Goal: Obtain resource: Obtain resource

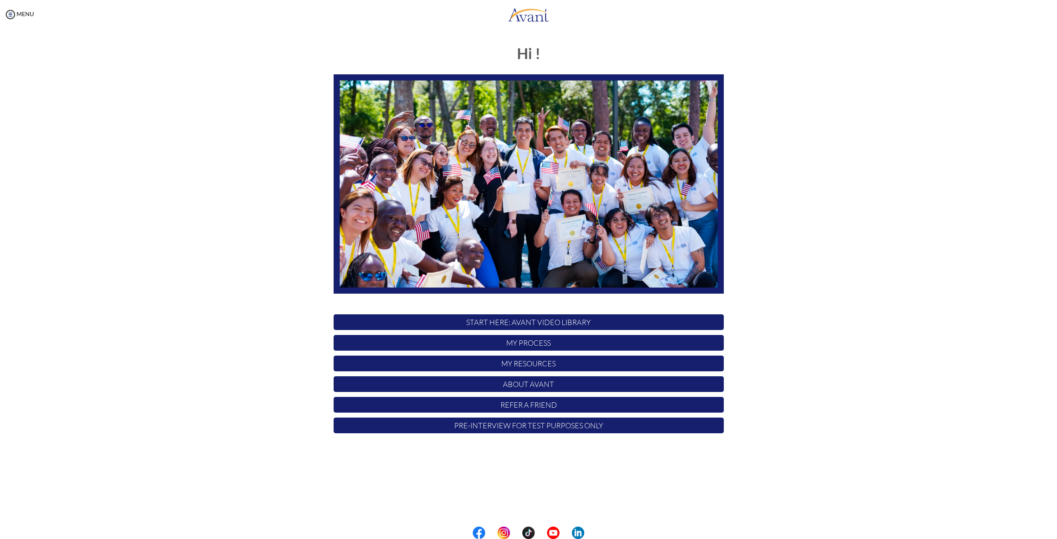
type input "[EMAIL_ADDRESS][DOMAIN_NAME]"
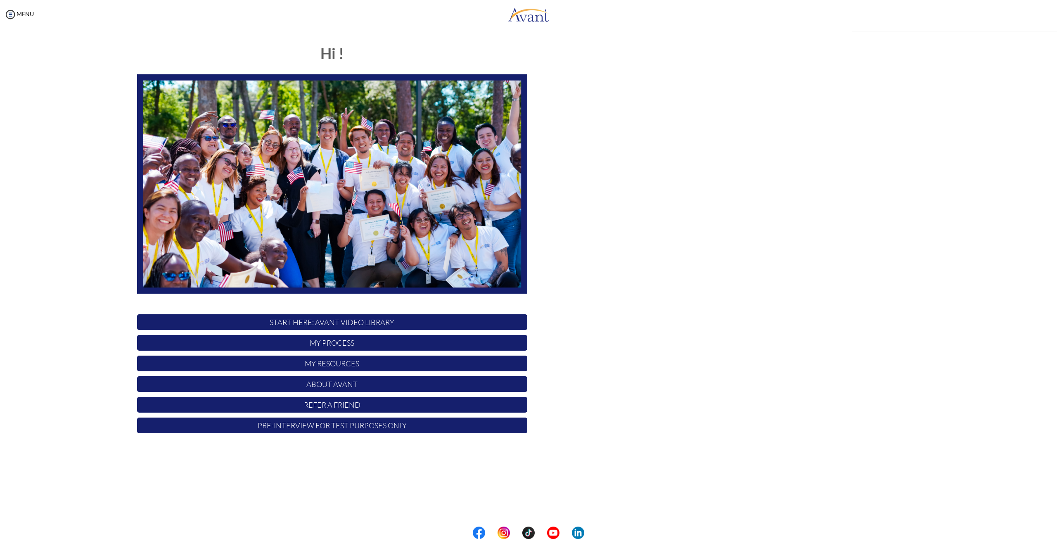
click at [514, 365] on div "My Status What is the next step? We would like you to watch the introductory vi…" at bounding box center [528, 298] width 1057 height 539
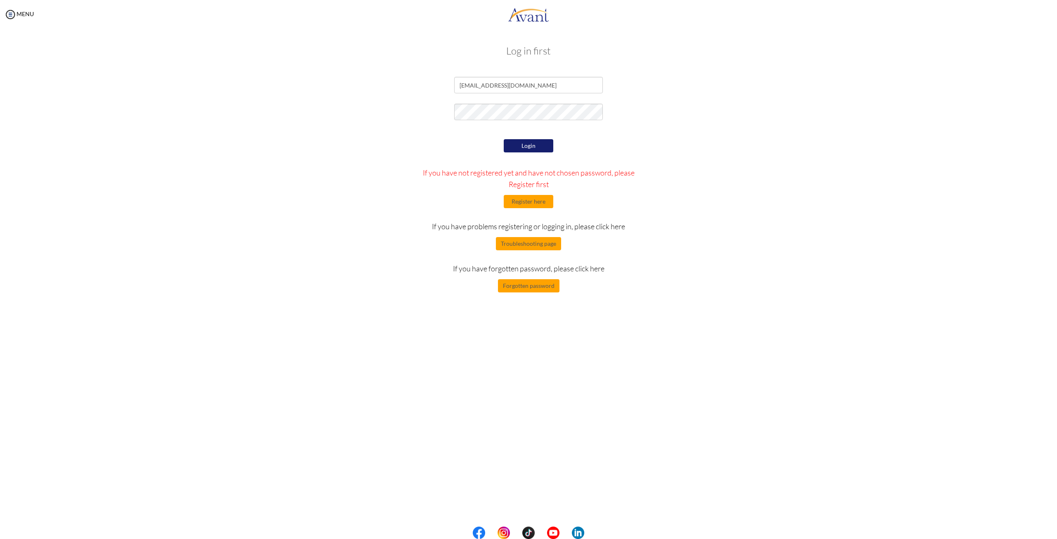
click at [525, 149] on button "Login" at bounding box center [529, 145] width 50 height 13
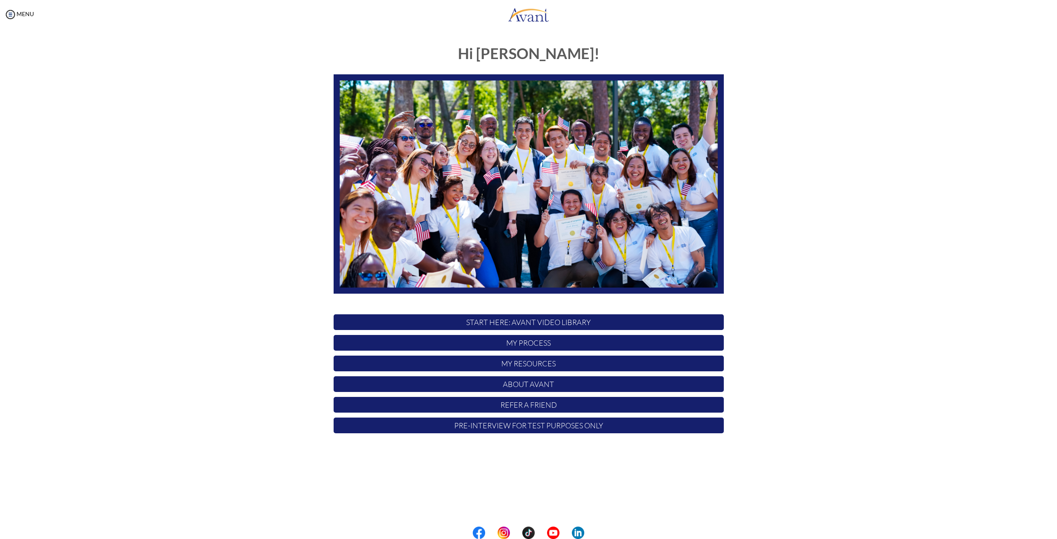
click at [570, 422] on p "Pre-Interview for test purposes only" at bounding box center [529, 425] width 390 height 16
click at [534, 363] on p "My Resources" at bounding box center [529, 364] width 390 height 16
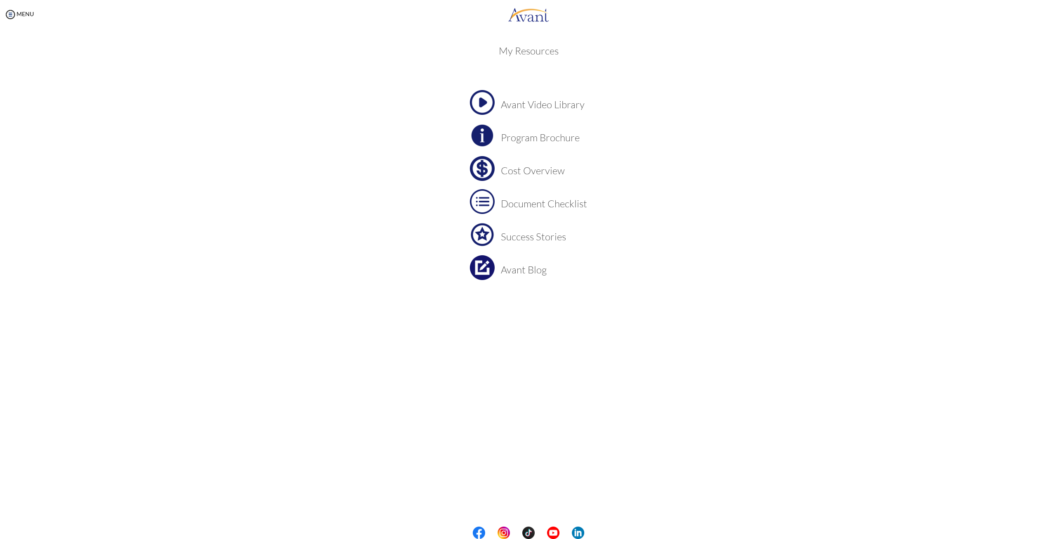
click at [487, 137] on img at bounding box center [482, 135] width 25 height 25
click at [505, 206] on h3 "Document Checklist" at bounding box center [544, 203] width 86 height 11
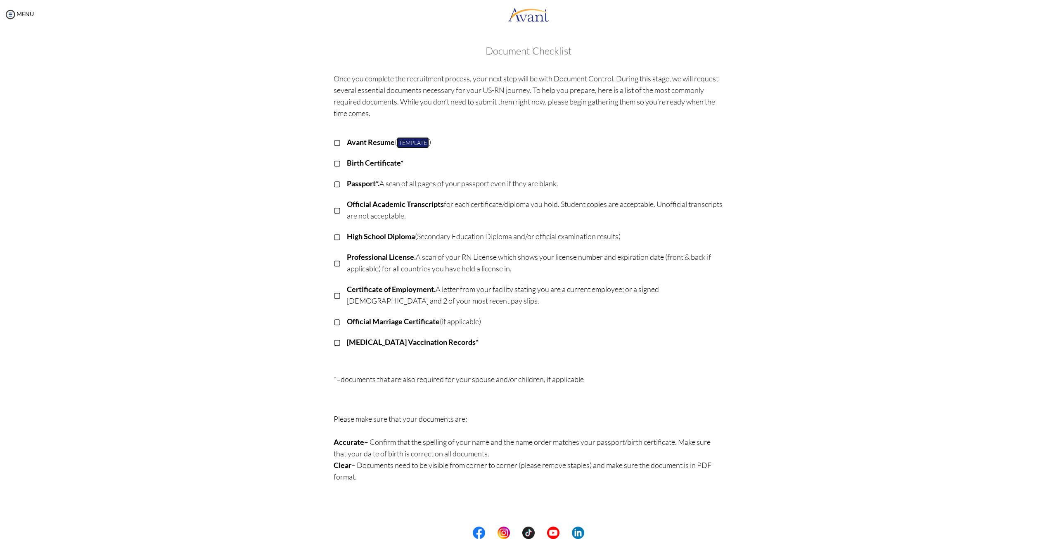
click at [409, 142] on link "Template" at bounding box center [413, 142] width 32 height 11
drag, startPoint x: 749, startPoint y: 89, endPoint x: 742, endPoint y: 88, distance: 7.0
drag, startPoint x: 742, startPoint y: 88, endPoint x: 1045, endPoint y: 168, distance: 313.3
click at [1050, 235] on div "My Status What is the next step? We would like you to watch the introductory vi…" at bounding box center [528, 298] width 1057 height 539
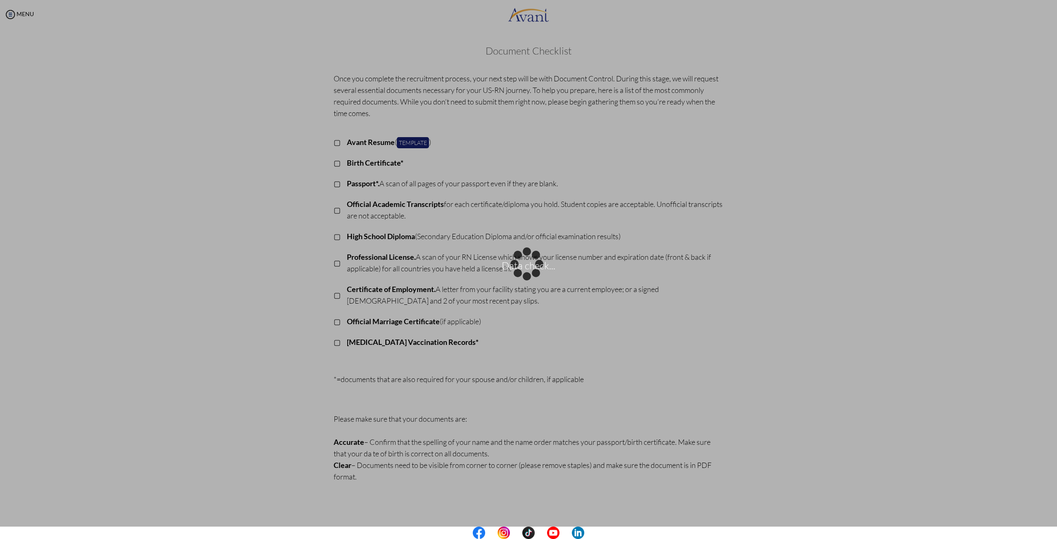
drag, startPoint x: 1031, startPoint y: 90, endPoint x: 1034, endPoint y: 36, distance: 53.4
click at [534, 264] on div "Data check..." at bounding box center [529, 270] width 12 height 12
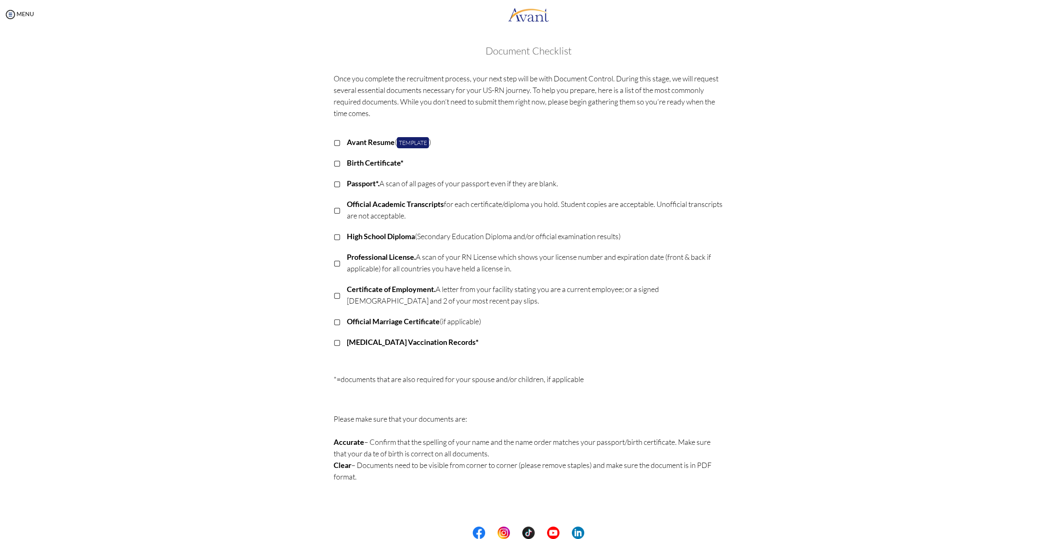
click at [709, 160] on p "Birth Certificate*" at bounding box center [535, 163] width 377 height 12
